Goal: Task Accomplishment & Management: Manage account settings

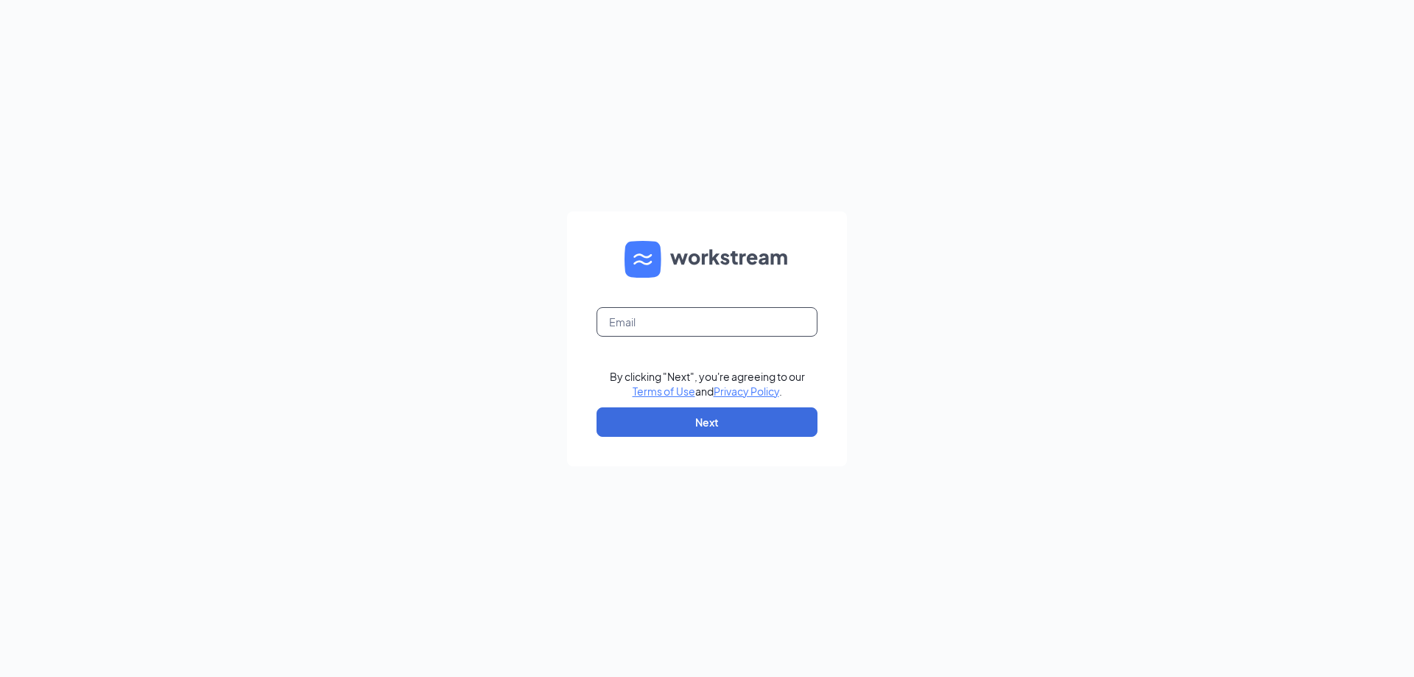
click at [663, 325] on input "text" at bounding box center [706, 321] width 221 height 29
type input "207407@famousforchicken.com"
click at [757, 423] on button "Next" at bounding box center [706, 421] width 221 height 29
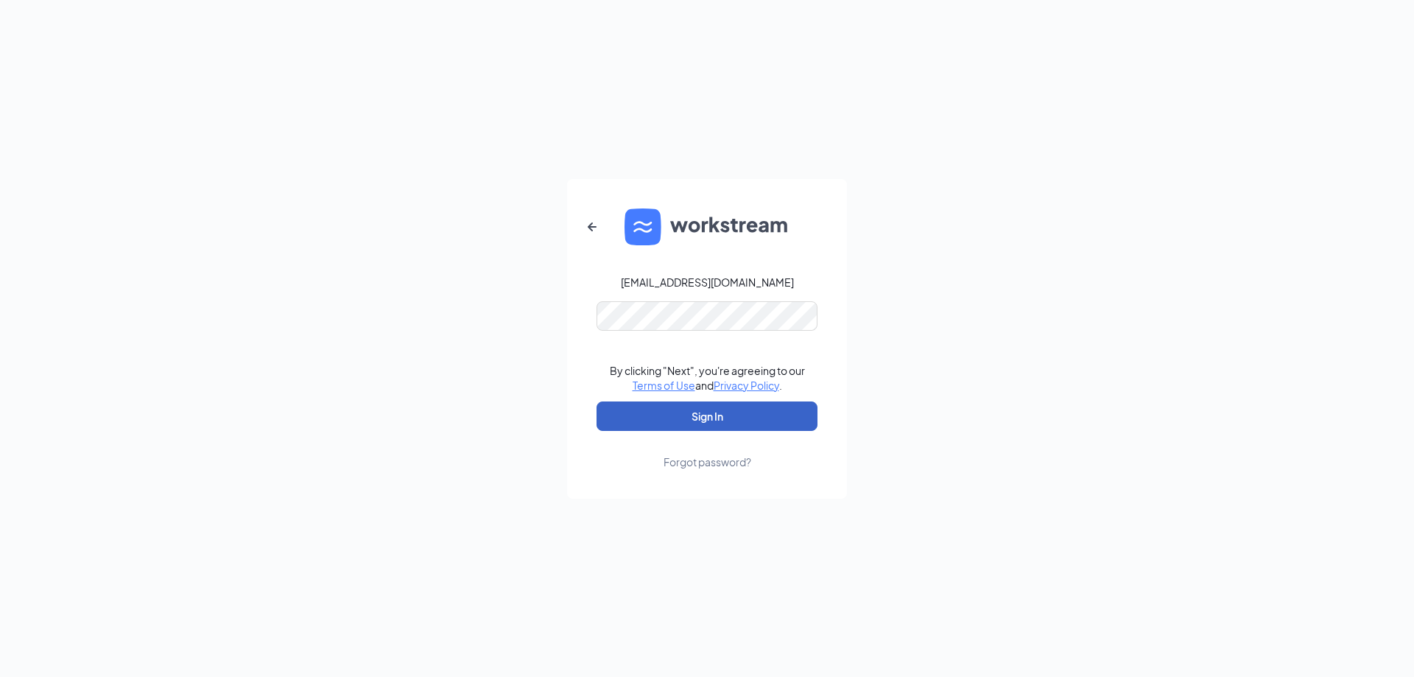
click at [728, 418] on button "Sign In" at bounding box center [706, 415] width 221 height 29
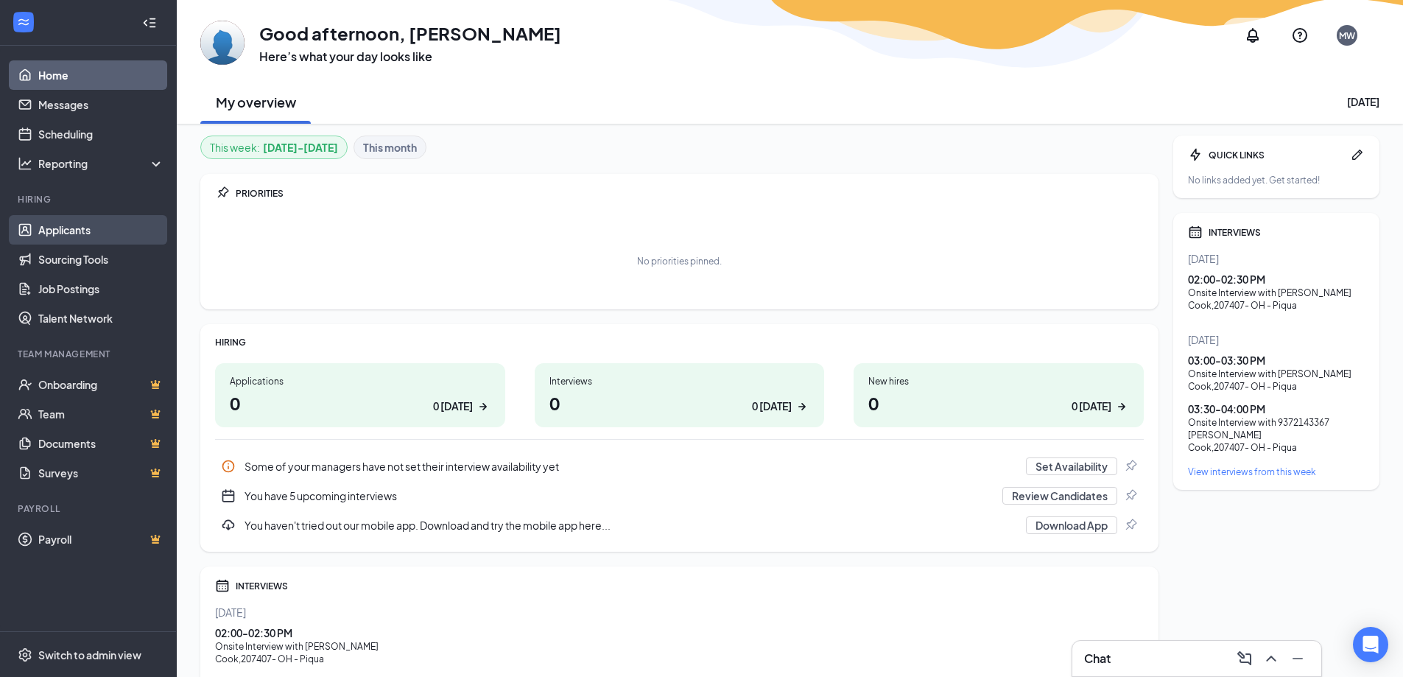
click at [81, 230] on link "Applicants" at bounding box center [101, 229] width 126 height 29
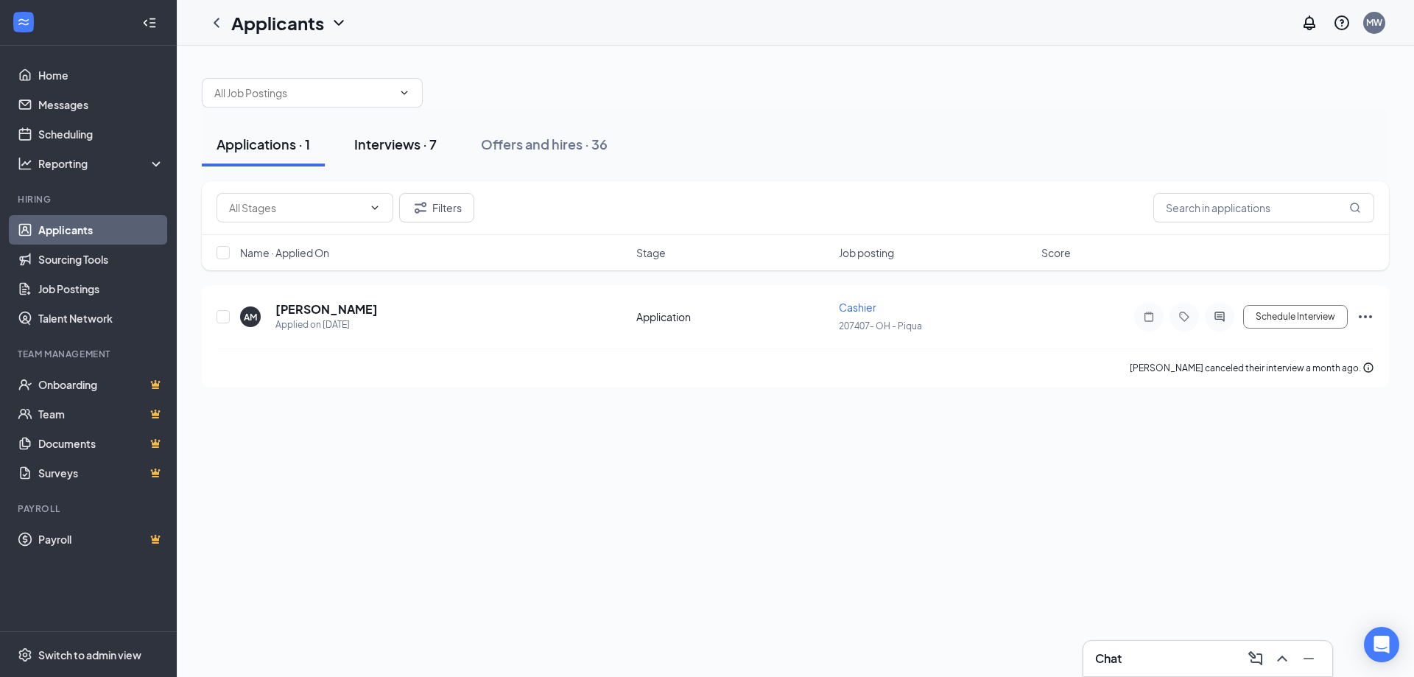
click at [401, 149] on div "Interviews · 7" at bounding box center [395, 144] width 82 height 18
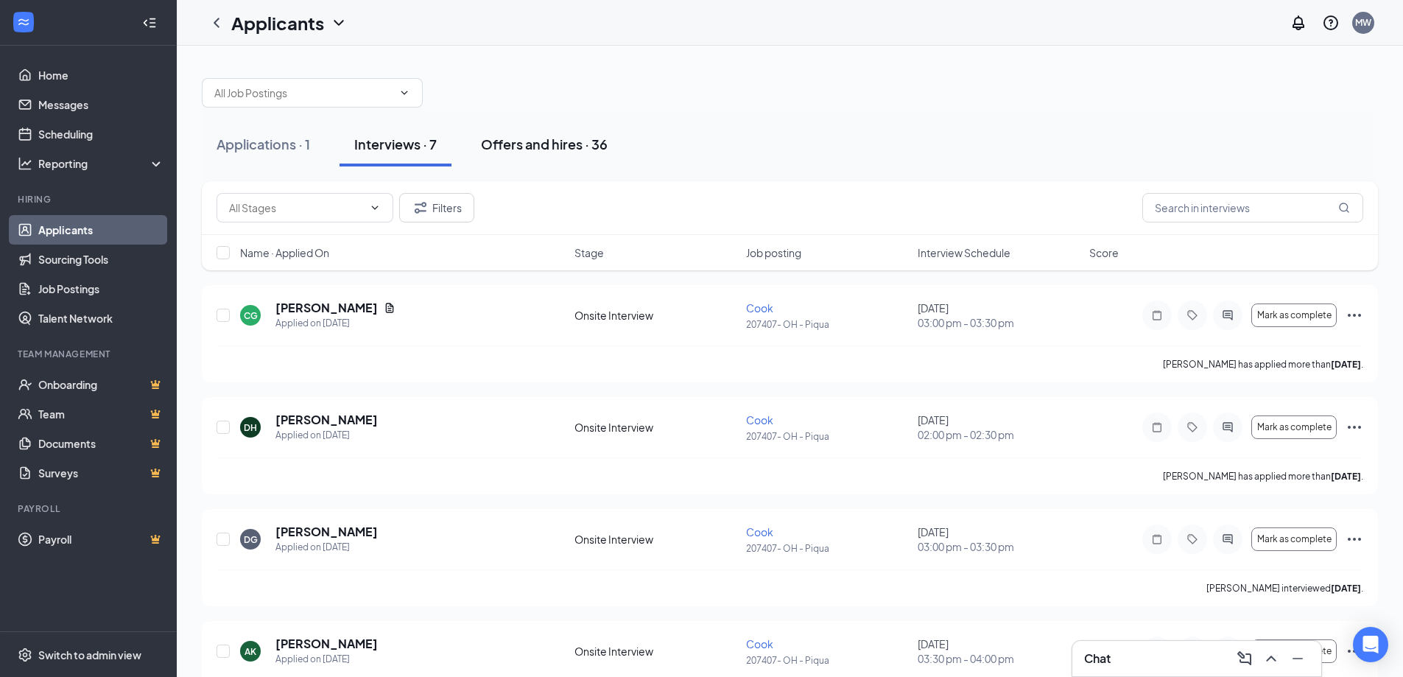
click at [572, 139] on div "Offers and hires · 36" at bounding box center [544, 144] width 127 height 18
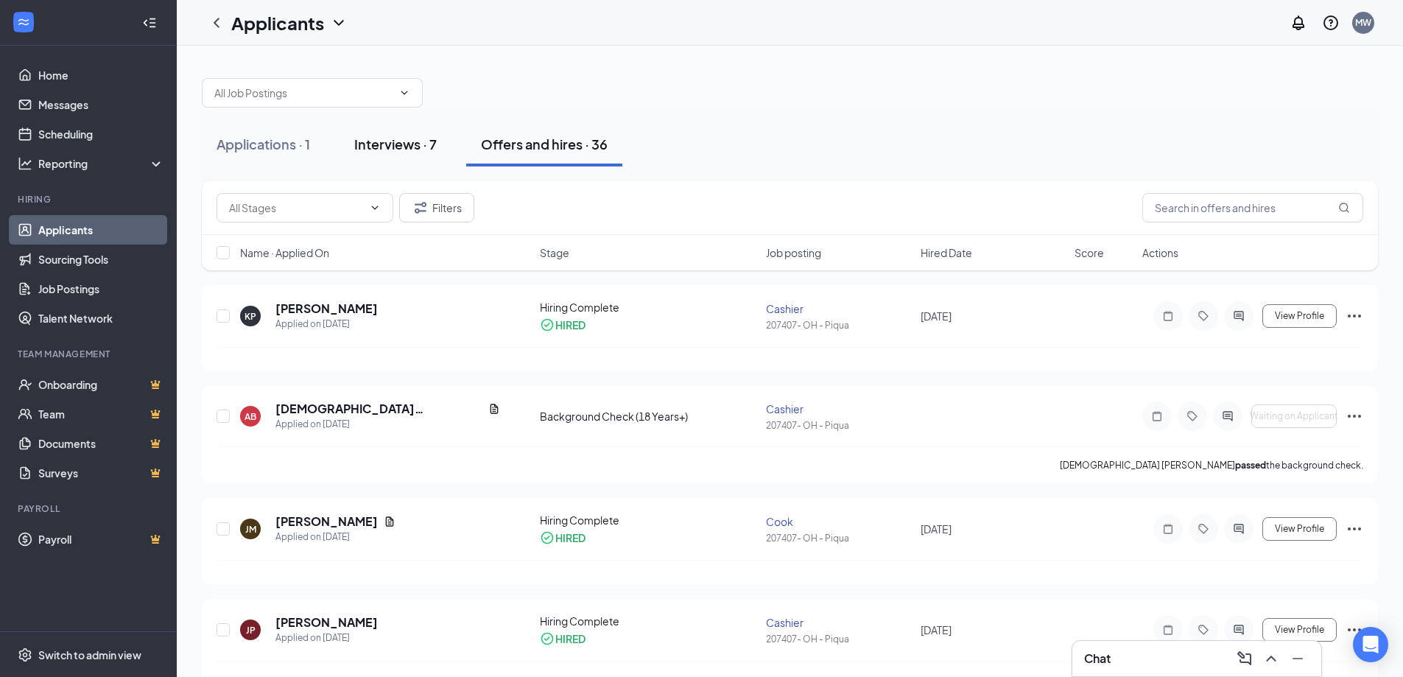
click at [389, 142] on div "Interviews · 7" at bounding box center [395, 144] width 82 height 18
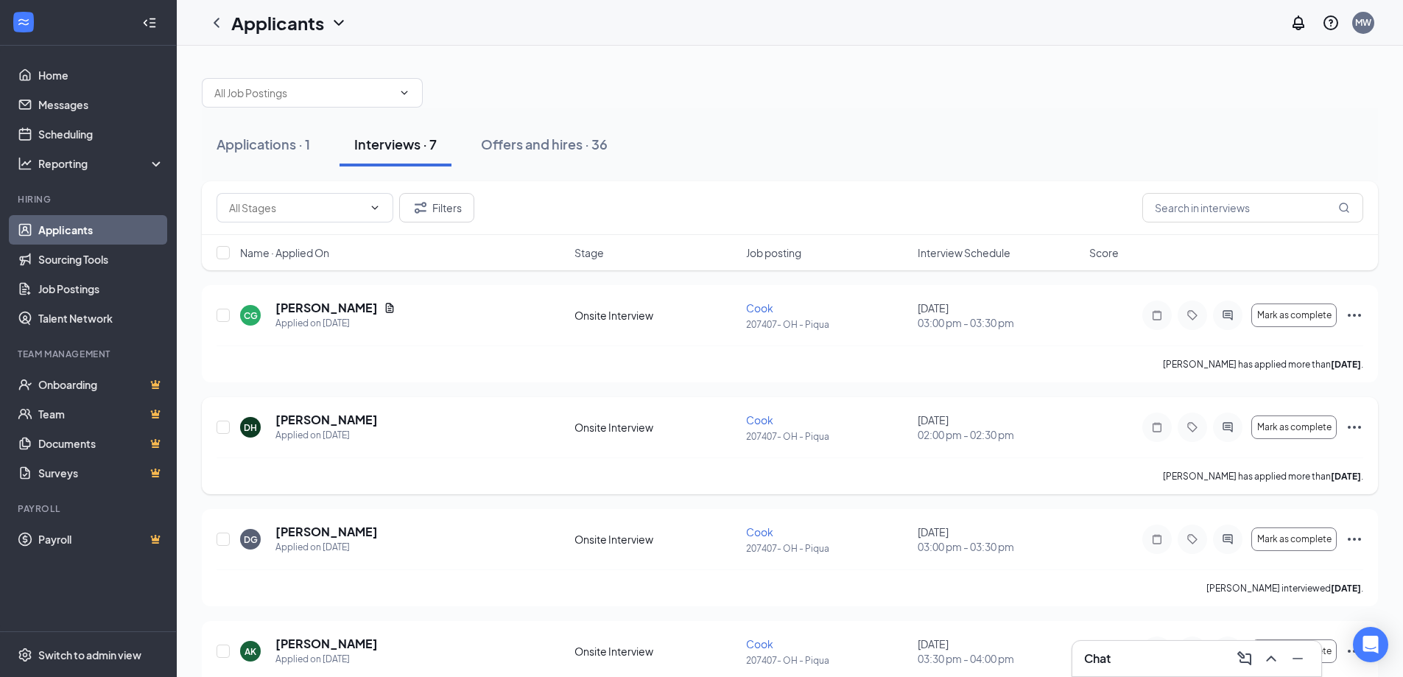
click at [1349, 428] on icon "Ellipses" at bounding box center [1353, 427] width 13 height 3
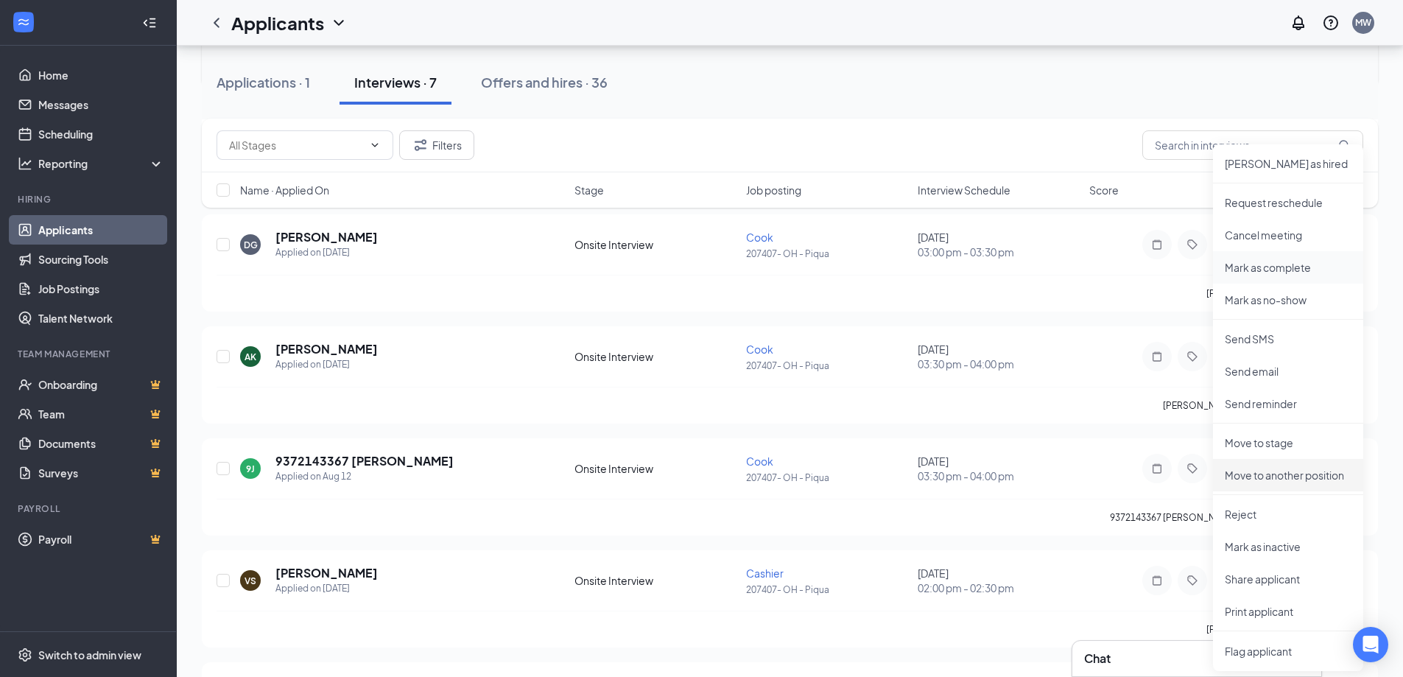
scroll to position [368, 0]
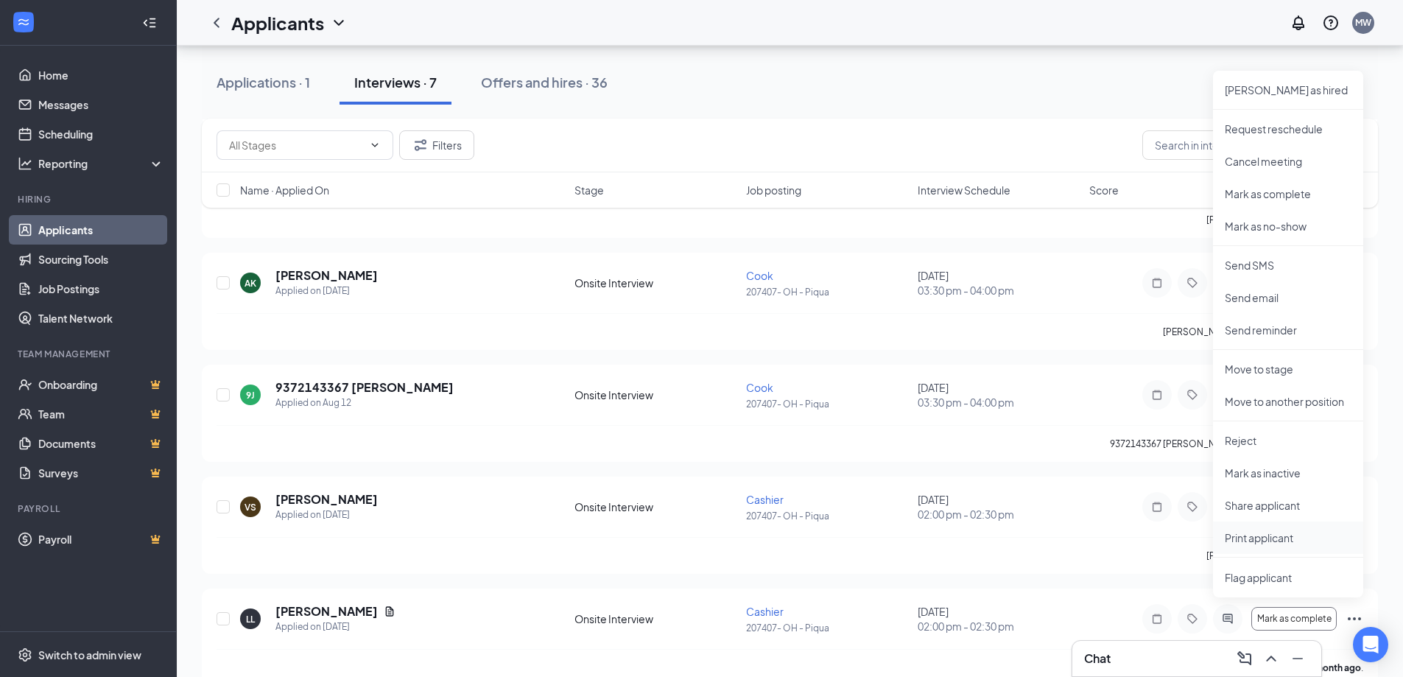
click at [1261, 540] on p "Print applicant" at bounding box center [1288, 537] width 127 height 15
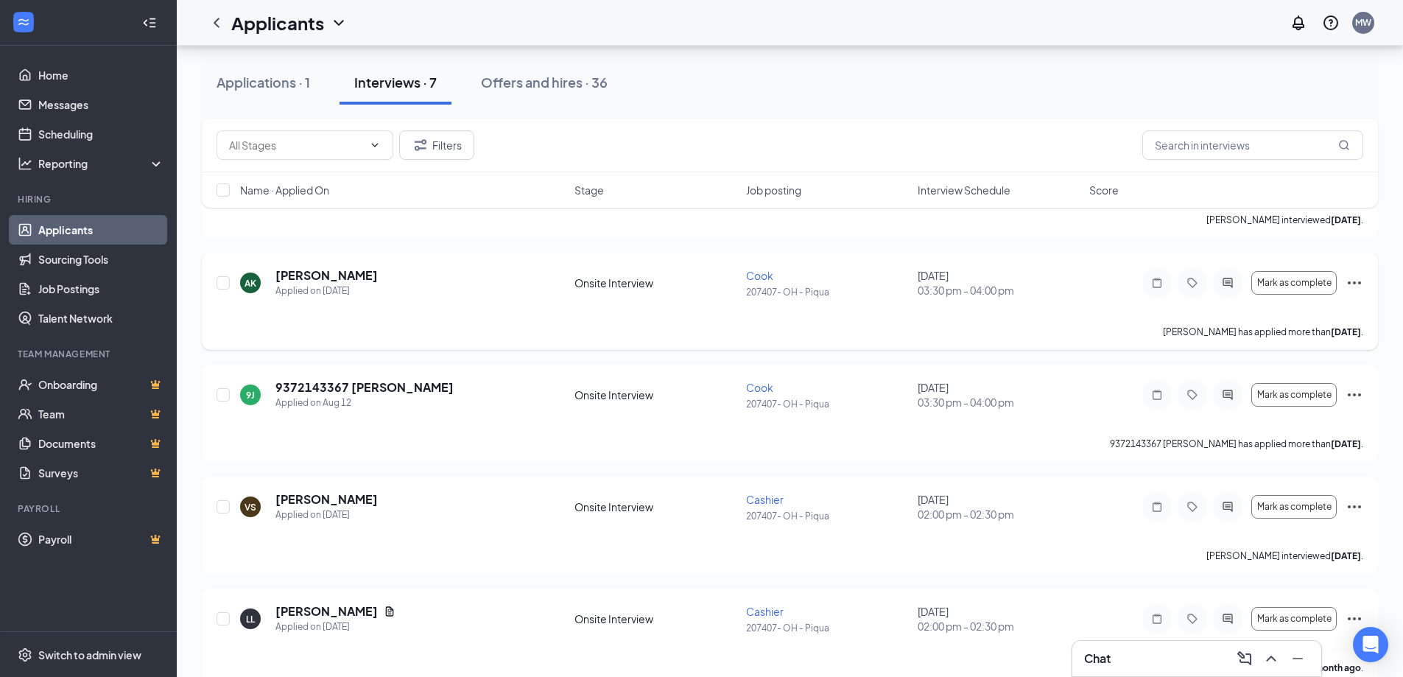
click at [1358, 280] on icon "Ellipses" at bounding box center [1354, 283] width 18 height 18
click at [936, 95] on div "Applications · 1 Interviews · 7 Offers and hires · 36" at bounding box center [790, 82] width 1176 height 44
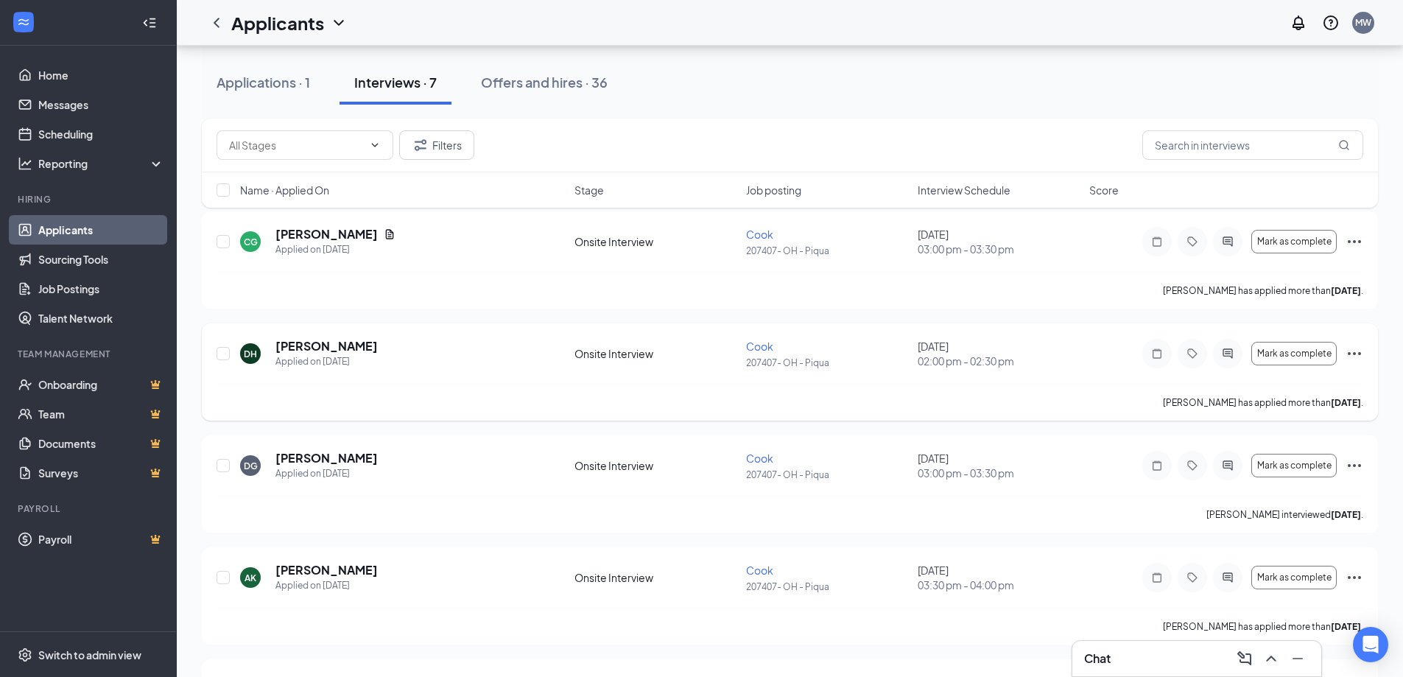
scroll to position [0, 0]
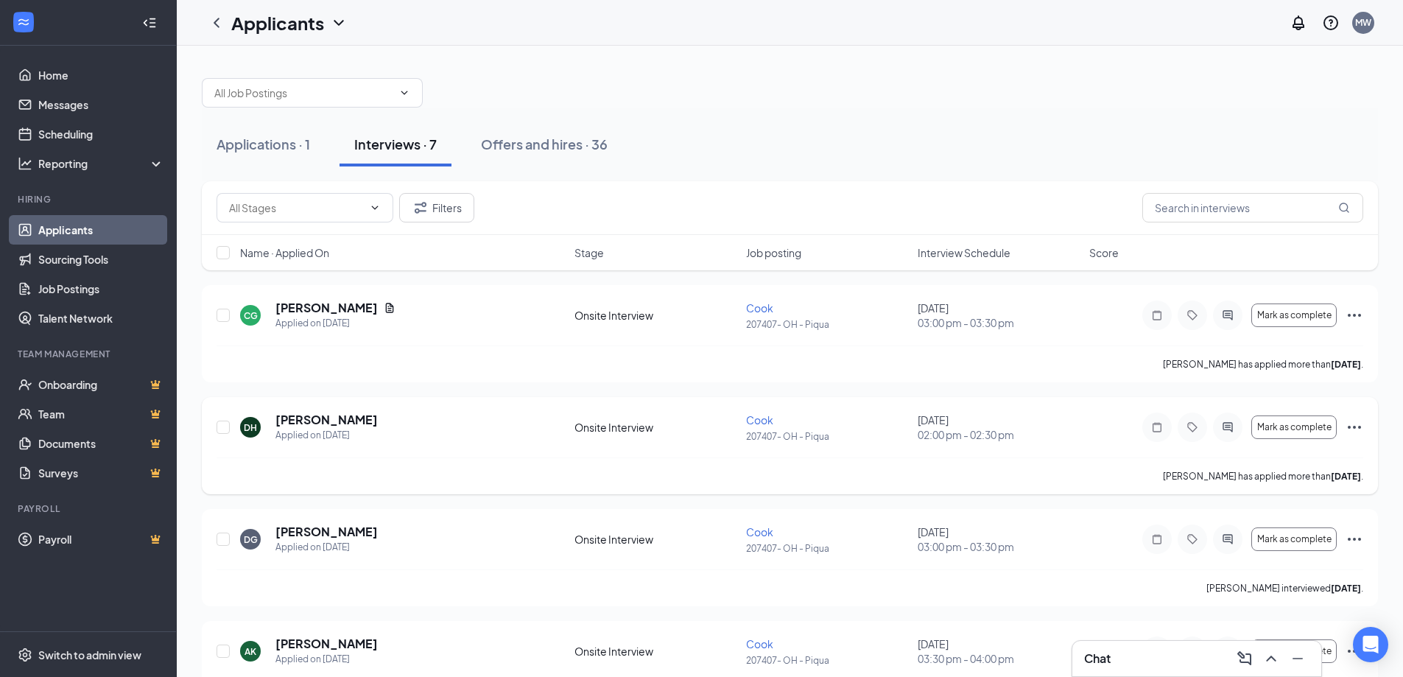
click at [1358, 424] on icon "Ellipses" at bounding box center [1354, 427] width 18 height 18
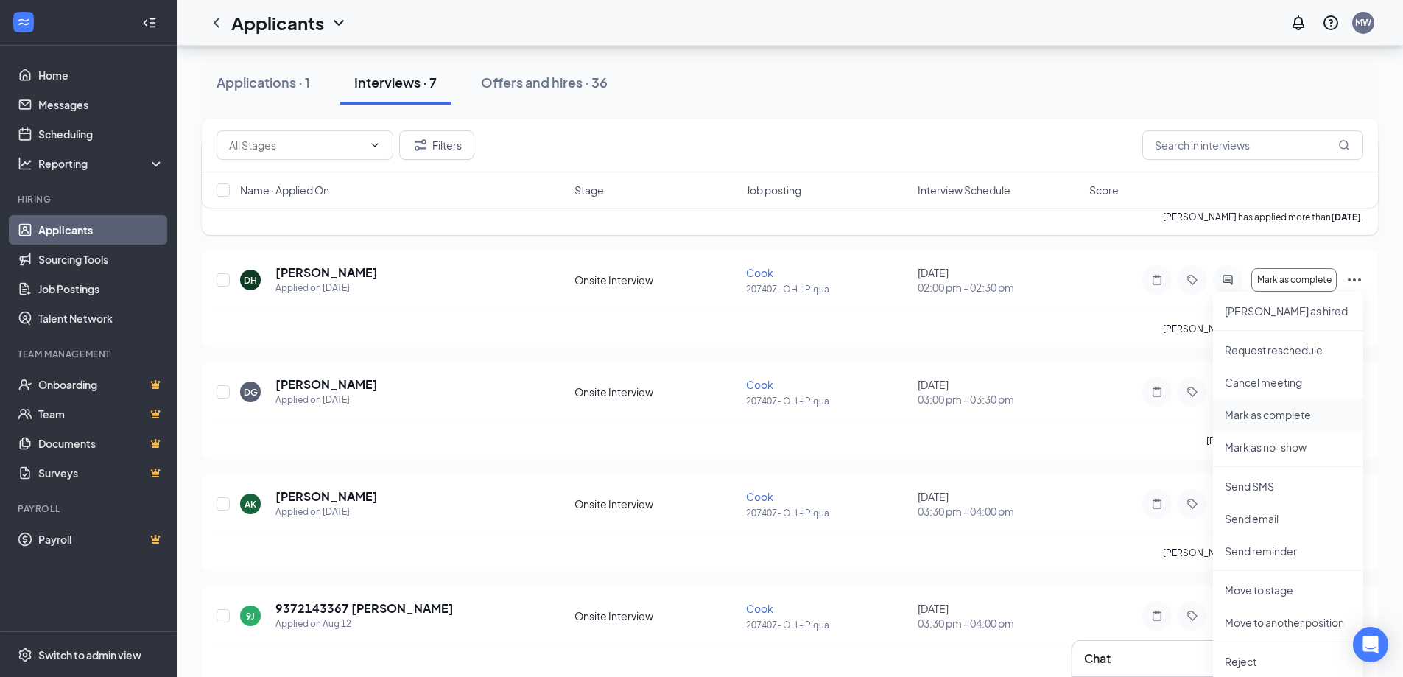
scroll to position [395, 0]
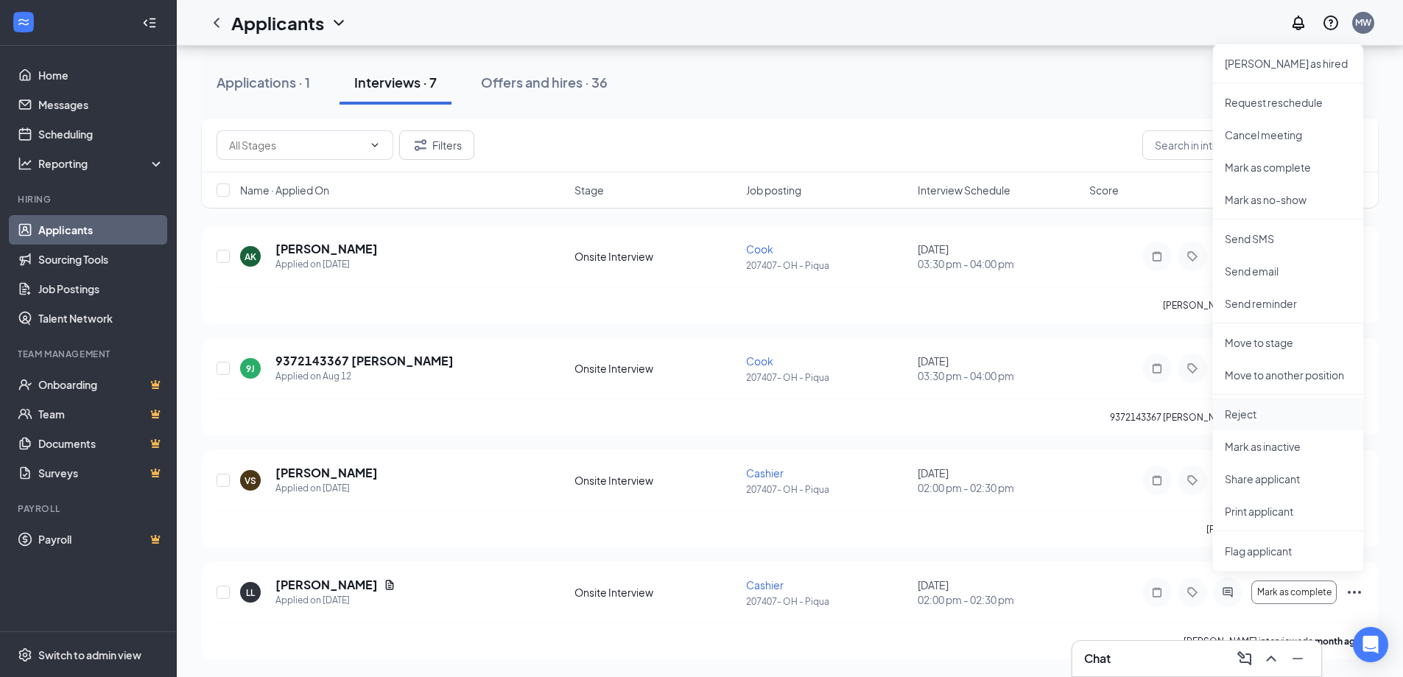
click at [1253, 415] on p "Reject" at bounding box center [1288, 413] width 127 height 15
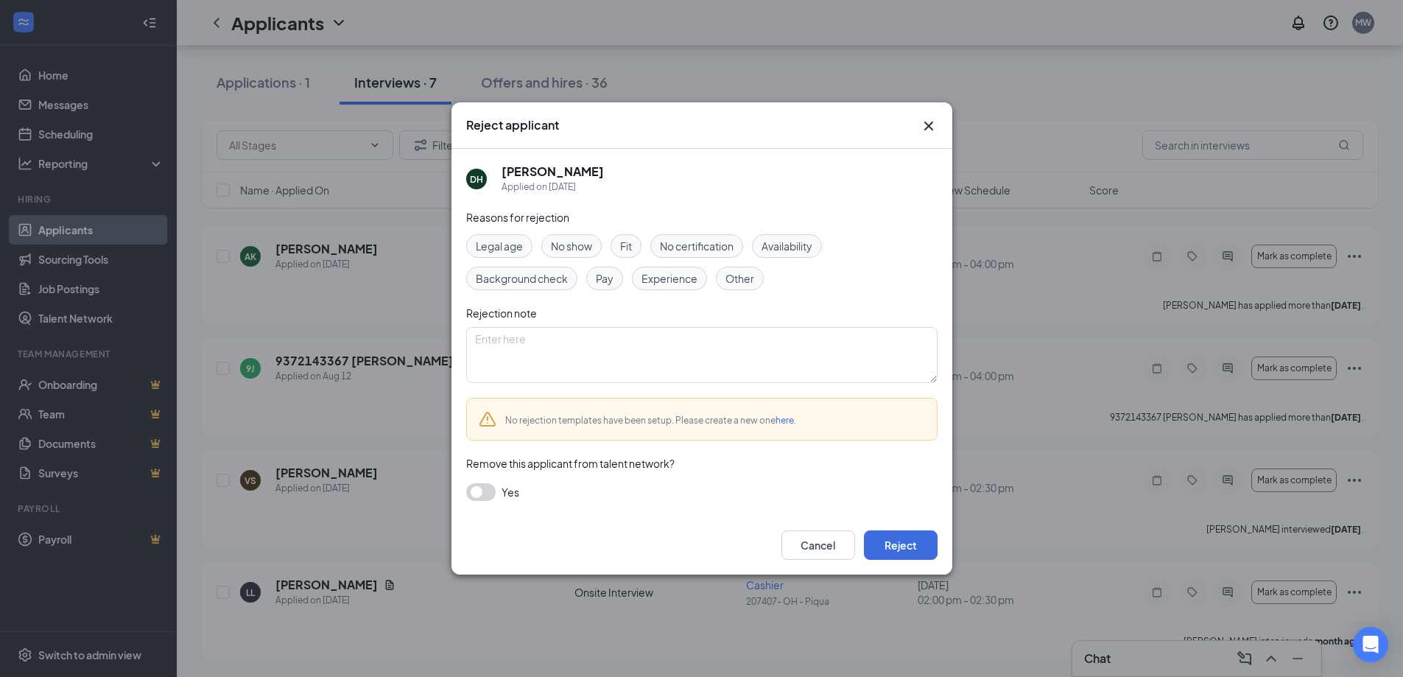
click at [576, 247] on span "No show" at bounding box center [571, 246] width 41 height 16
click at [895, 546] on button "Reject" at bounding box center [901, 544] width 74 height 29
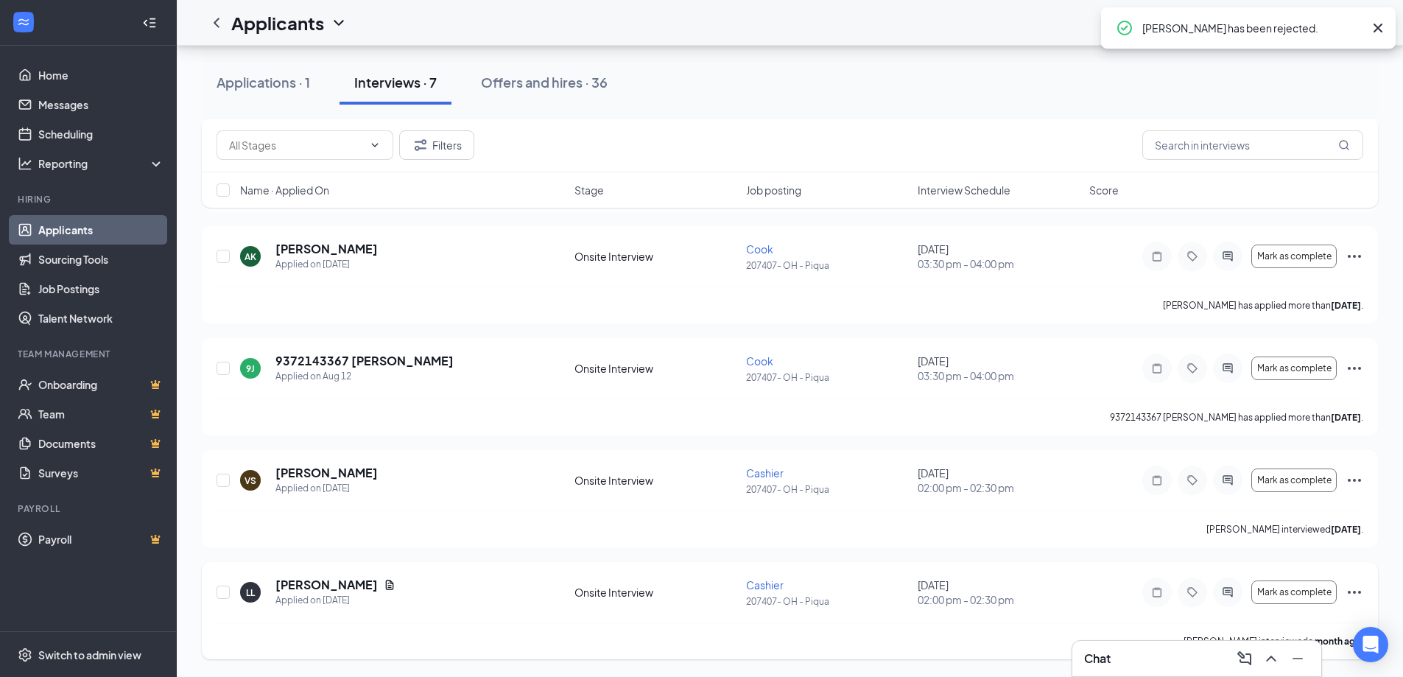
scroll to position [283, 0]
